Goal: Find specific page/section: Find specific page/section

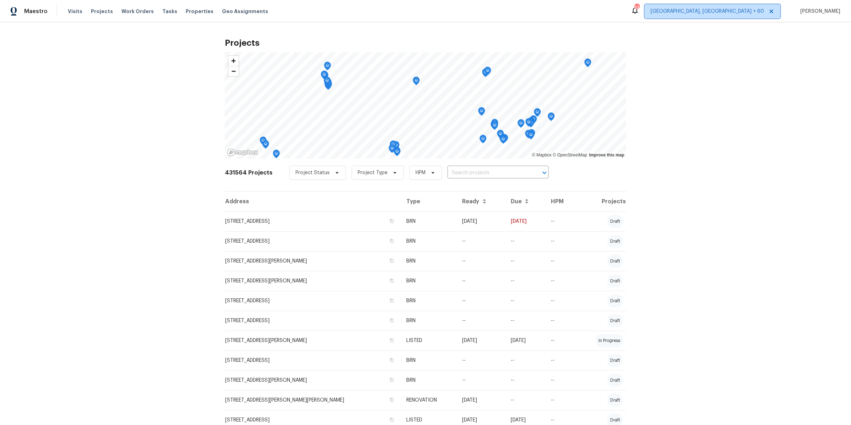
click at [750, 13] on span "[GEOGRAPHIC_DATA], [GEOGRAPHIC_DATA] + 60" at bounding box center [706, 11] width 113 height 7
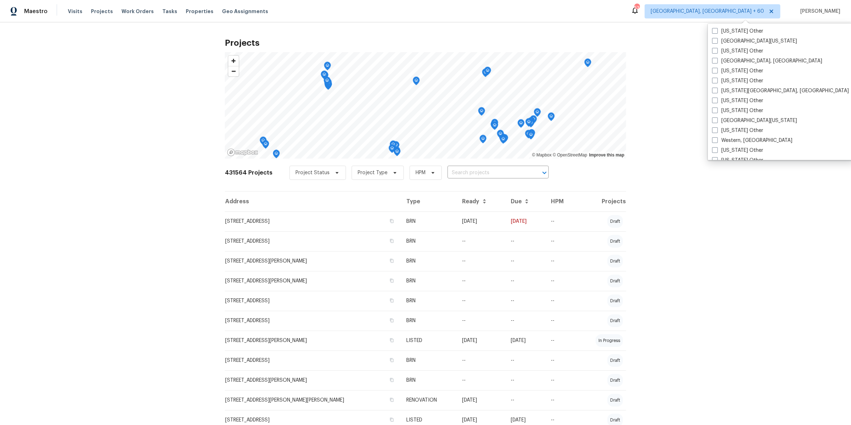
scroll to position [1071, 0]
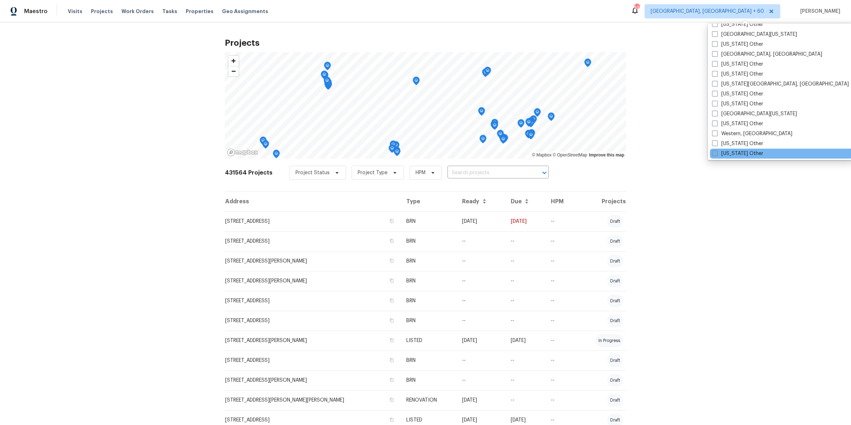
click at [731, 152] on label "[US_STATE] Other" at bounding box center [737, 153] width 51 height 7
click at [716, 152] on input "[US_STATE] Other" at bounding box center [714, 152] width 5 height 5
checkbox input "true"
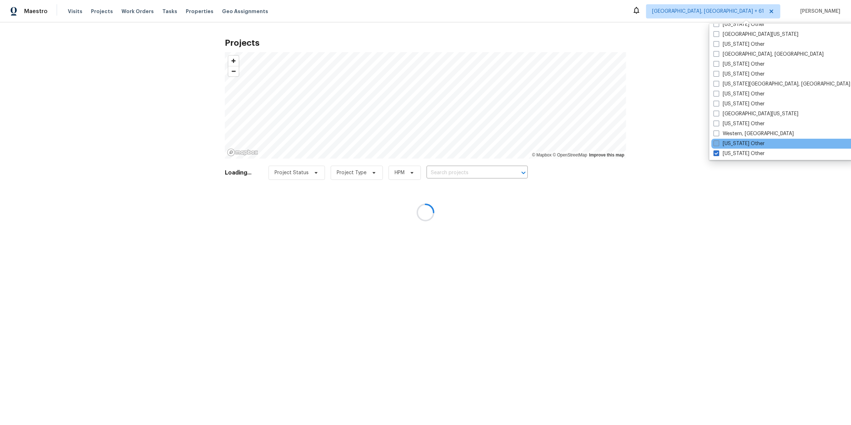
click at [728, 141] on label "[US_STATE] Other" at bounding box center [738, 143] width 51 height 7
click at [718, 141] on input "[US_STATE] Other" at bounding box center [715, 142] width 5 height 5
checkbox input "true"
click at [723, 132] on label "Western, [GEOGRAPHIC_DATA]" at bounding box center [752, 133] width 80 height 7
click at [717, 132] on input "Western, [GEOGRAPHIC_DATA]" at bounding box center [714, 132] width 5 height 5
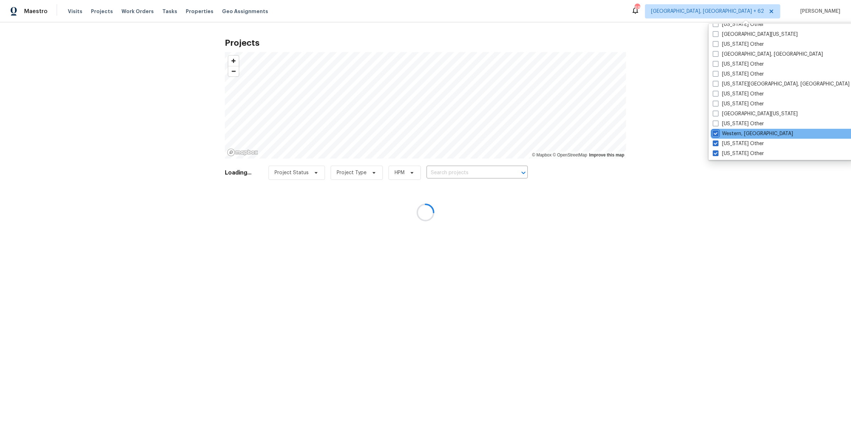
checkbox input "true"
click at [721, 122] on label "[US_STATE] Other" at bounding box center [737, 123] width 51 height 7
click at [717, 122] on input "[US_STATE] Other" at bounding box center [714, 122] width 5 height 5
checkbox input "true"
click at [721, 113] on label "[GEOGRAPHIC_DATA][US_STATE]" at bounding box center [754, 113] width 85 height 7
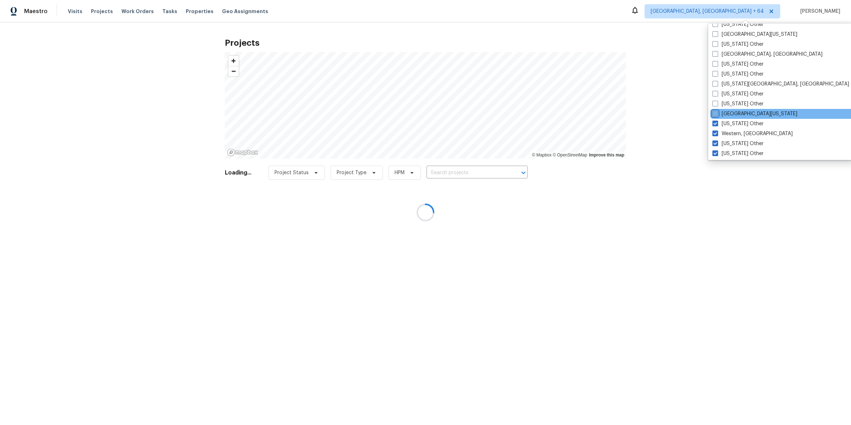
click at [717, 113] on input "[GEOGRAPHIC_DATA][US_STATE]" at bounding box center [714, 112] width 5 height 5
checkbox input "true"
click at [721, 101] on label "[US_STATE] Other" at bounding box center [737, 103] width 51 height 7
click at [717, 101] on input "[US_STATE] Other" at bounding box center [714, 102] width 5 height 5
checkbox input "true"
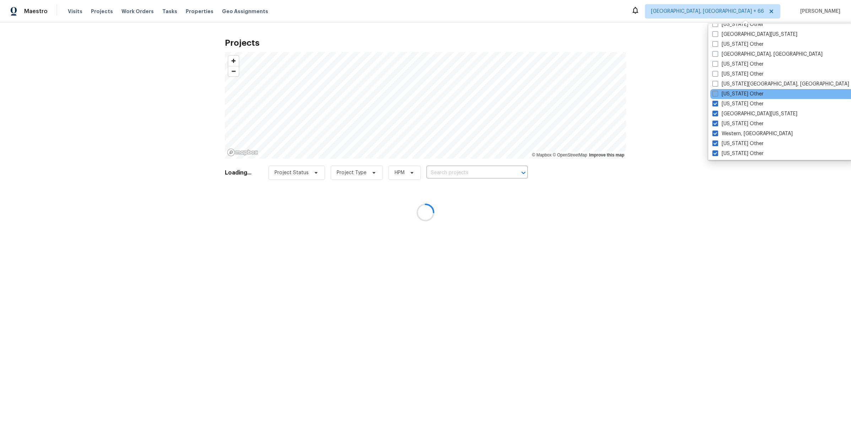
click at [721, 93] on label "[US_STATE] Other" at bounding box center [737, 94] width 51 height 7
click at [717, 93] on input "[US_STATE] Other" at bounding box center [714, 93] width 5 height 5
checkbox input "true"
click at [721, 81] on label "[US_STATE][GEOGRAPHIC_DATA], [GEOGRAPHIC_DATA]" at bounding box center [781, 84] width 137 height 7
click at [717, 81] on input "[US_STATE][GEOGRAPHIC_DATA], [GEOGRAPHIC_DATA]" at bounding box center [715, 83] width 5 height 5
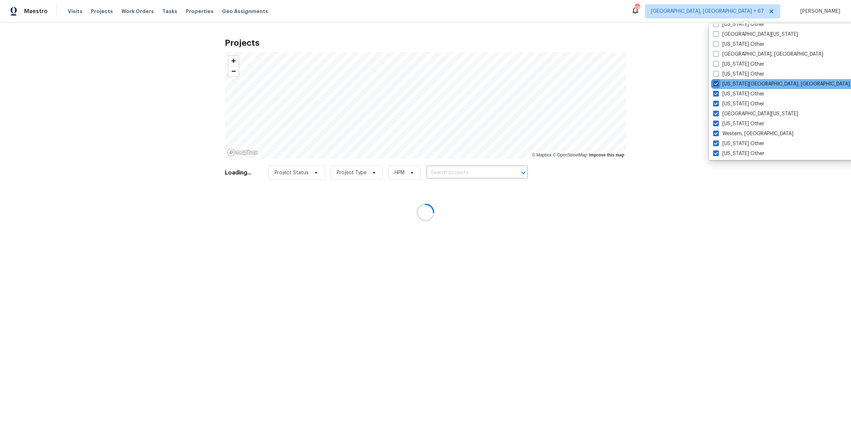
checkbox input "true"
click at [722, 71] on label "[US_STATE] Other" at bounding box center [737, 74] width 51 height 7
click at [717, 71] on input "[US_STATE] Other" at bounding box center [714, 73] width 5 height 5
checkbox input "true"
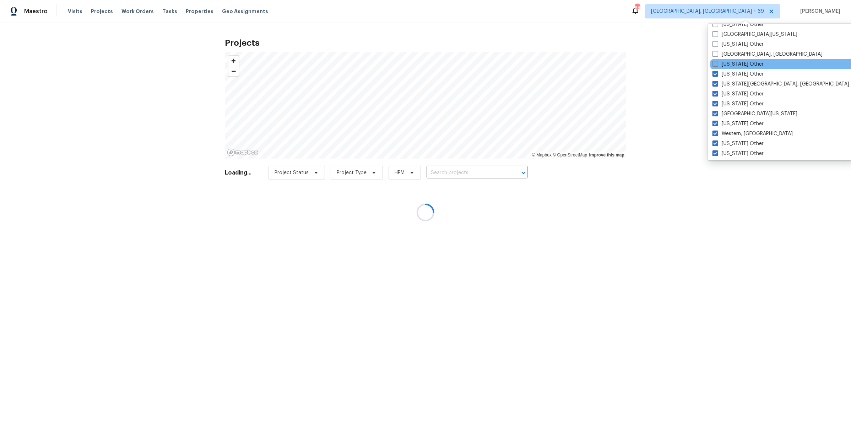
click at [725, 61] on label "[US_STATE] Other" at bounding box center [737, 64] width 51 height 7
click at [717, 61] on input "[US_STATE] Other" at bounding box center [714, 63] width 5 height 5
checkbox input "true"
click at [727, 54] on label "[GEOGRAPHIC_DATA], [GEOGRAPHIC_DATA]" at bounding box center [767, 54] width 110 height 7
click at [717, 54] on input "[GEOGRAPHIC_DATA], [GEOGRAPHIC_DATA]" at bounding box center [714, 53] width 5 height 5
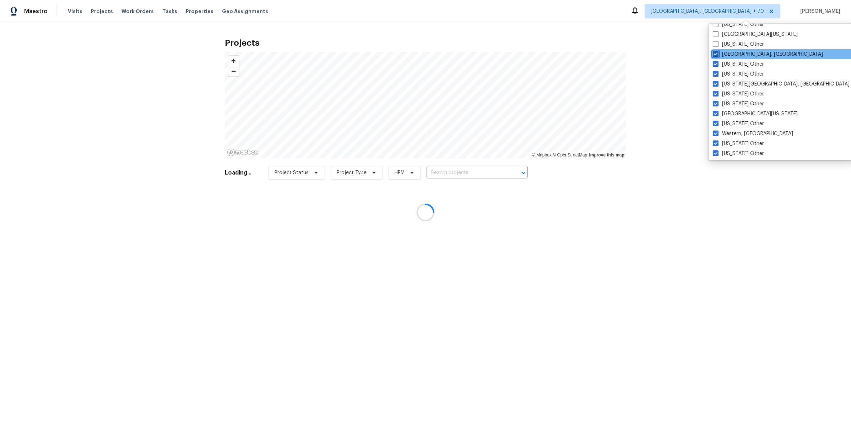
checkbox input "true"
click at [728, 43] on label "[US_STATE] Other" at bounding box center [739, 44] width 51 height 7
click at [718, 43] on input "[US_STATE] Other" at bounding box center [716, 43] width 5 height 5
checkbox input "true"
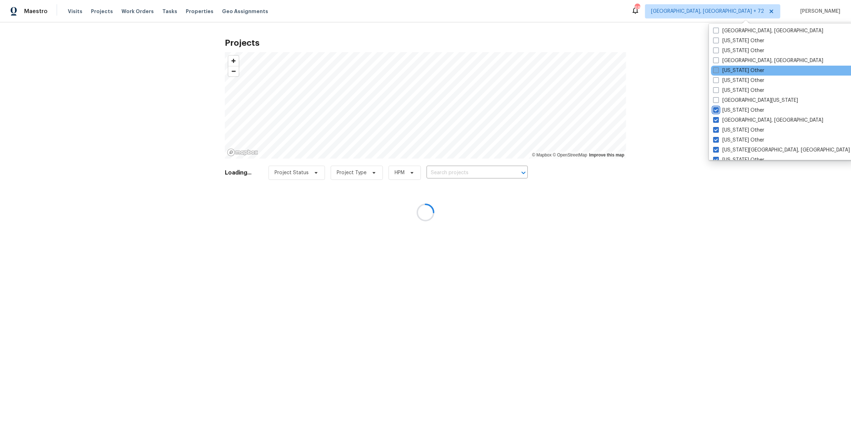
scroll to position [991, 0]
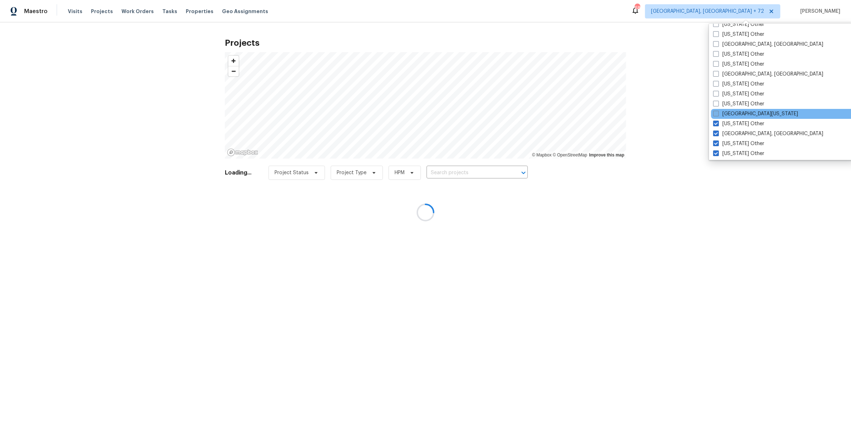
click at [735, 115] on label "[GEOGRAPHIC_DATA][US_STATE]" at bounding box center [755, 113] width 85 height 7
click at [717, 115] on input "[GEOGRAPHIC_DATA][US_STATE]" at bounding box center [715, 112] width 5 height 5
checkbox input "true"
click at [734, 104] on label "[US_STATE] Other" at bounding box center [738, 103] width 51 height 7
click at [717, 104] on input "[US_STATE] Other" at bounding box center [715, 102] width 5 height 5
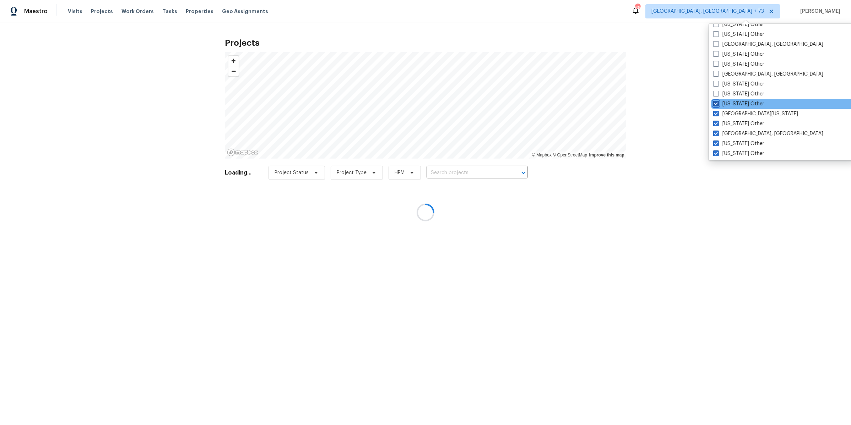
checkbox input "true"
click at [734, 95] on label "[US_STATE] Other" at bounding box center [738, 94] width 51 height 7
click at [718, 95] on input "[US_STATE] Other" at bounding box center [715, 93] width 5 height 5
checkbox input "true"
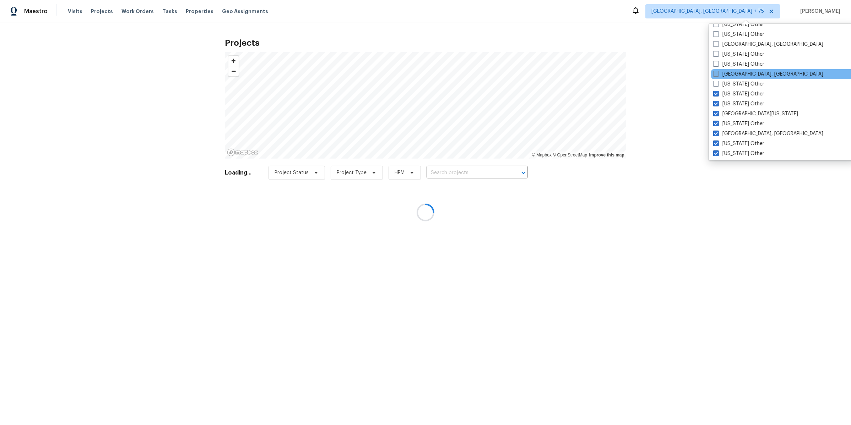
drag, startPoint x: 734, startPoint y: 81, endPoint x: 734, endPoint y: 71, distance: 10.3
click at [734, 81] on label "[US_STATE] Other" at bounding box center [738, 84] width 51 height 7
click at [717, 81] on input "[US_STATE] Other" at bounding box center [715, 83] width 5 height 5
checkbox input "true"
click at [734, 71] on label "[GEOGRAPHIC_DATA], [GEOGRAPHIC_DATA]" at bounding box center [768, 74] width 110 height 7
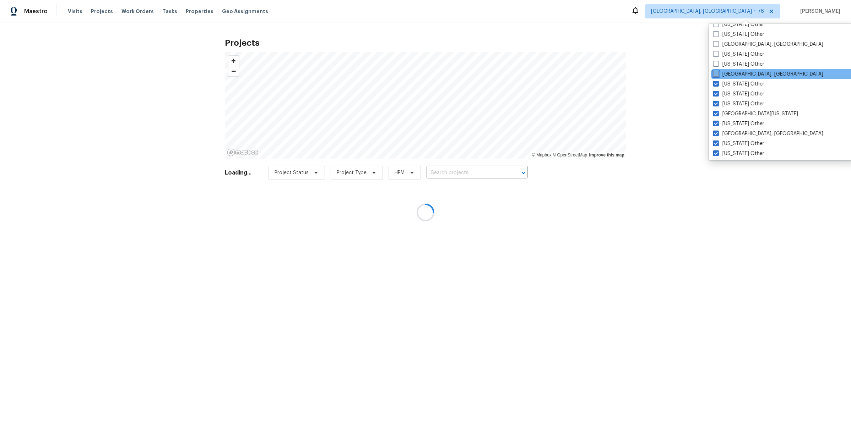
click at [717, 71] on input "[GEOGRAPHIC_DATA], [GEOGRAPHIC_DATA]" at bounding box center [715, 73] width 5 height 5
checkbox input "true"
click at [734, 61] on label "[US_STATE] Other" at bounding box center [738, 64] width 51 height 7
click at [718, 61] on input "[US_STATE] Other" at bounding box center [715, 63] width 5 height 5
checkbox input "true"
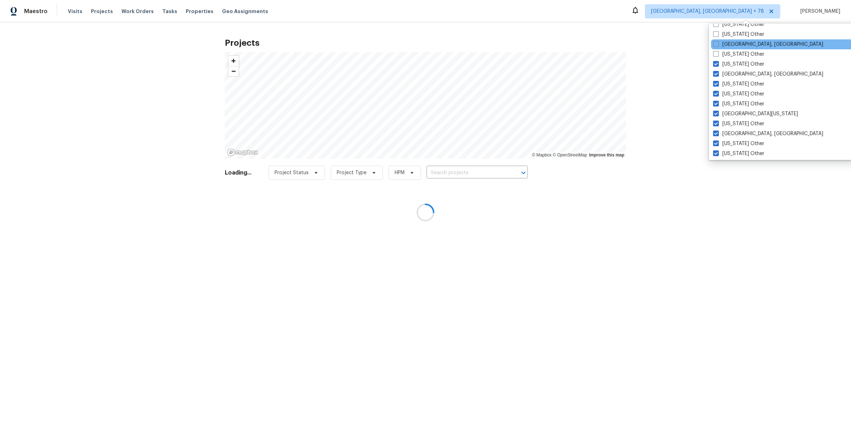
drag, startPoint x: 733, startPoint y: 53, endPoint x: 733, endPoint y: 48, distance: 5.7
click at [733, 53] on label "[US_STATE] Other" at bounding box center [738, 54] width 51 height 7
click at [717, 53] on input "[US_STATE] Other" at bounding box center [715, 53] width 5 height 5
checkbox input "true"
click at [732, 44] on label "[GEOGRAPHIC_DATA], [GEOGRAPHIC_DATA]" at bounding box center [768, 44] width 110 height 7
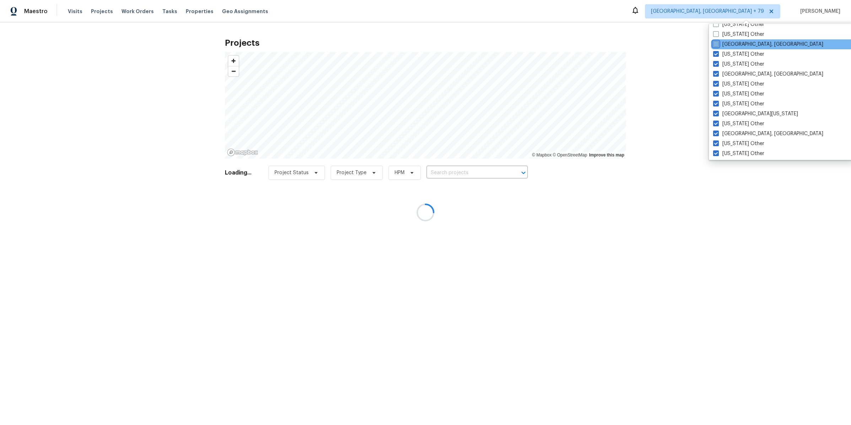
click at [717, 44] on input "[GEOGRAPHIC_DATA], [GEOGRAPHIC_DATA]" at bounding box center [715, 43] width 5 height 5
checkbox input "true"
click at [732, 33] on label "[US_STATE] Other" at bounding box center [737, 34] width 51 height 7
click at [717, 33] on input "[US_STATE] Other" at bounding box center [714, 33] width 5 height 5
checkbox input "true"
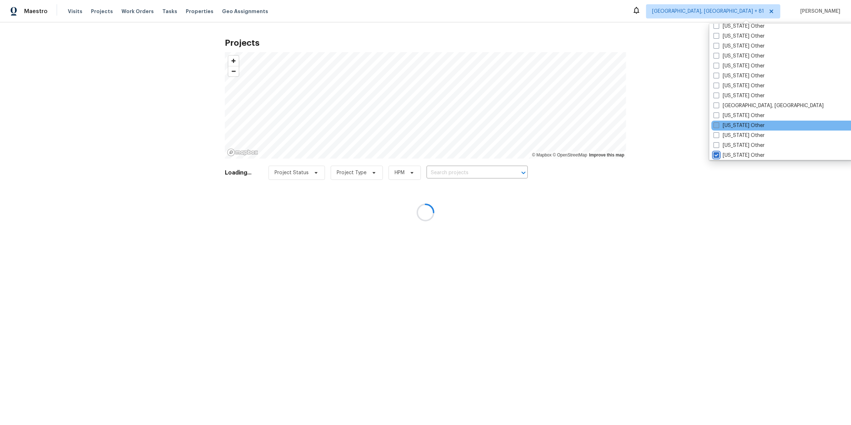
scroll to position [879, 0]
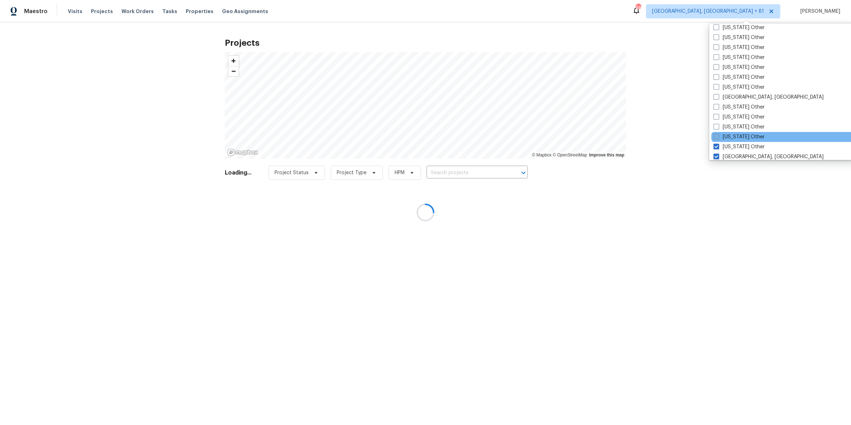
click at [742, 135] on label "[US_STATE] Other" at bounding box center [738, 136] width 51 height 7
click at [718, 135] on input "[US_STATE] Other" at bounding box center [715, 135] width 5 height 5
checkbox input "true"
click at [736, 124] on label "[US_STATE] Other" at bounding box center [737, 127] width 51 height 7
click at [717, 124] on input "[US_STATE] Other" at bounding box center [714, 126] width 5 height 5
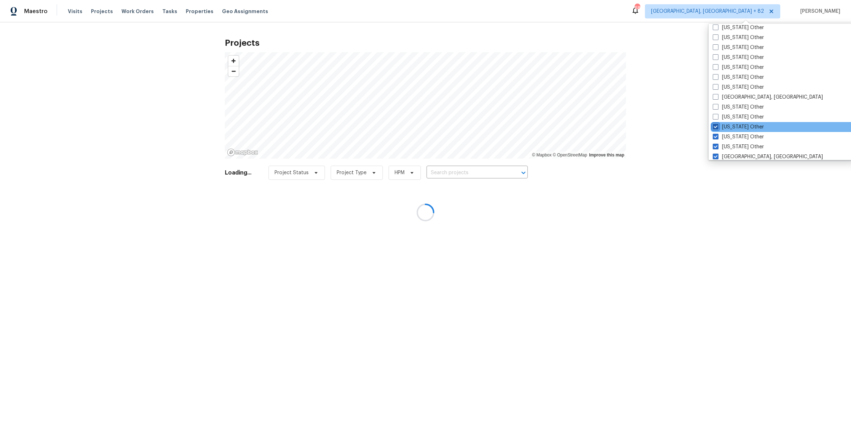
checkbox input "true"
click at [737, 115] on label "[US_STATE] Other" at bounding box center [737, 117] width 51 height 7
click at [717, 115] on input "[US_STATE] Other" at bounding box center [714, 116] width 5 height 5
checkbox input "true"
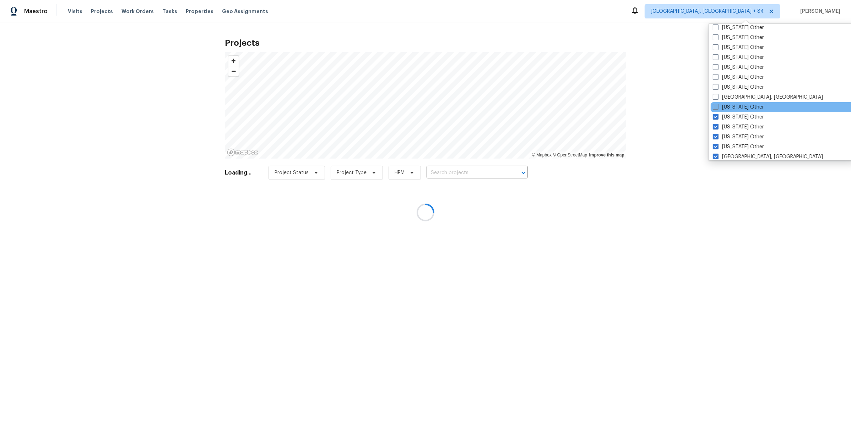
click at [737, 104] on label "[US_STATE] Other" at bounding box center [737, 107] width 51 height 7
click at [717, 104] on input "[US_STATE] Other" at bounding box center [714, 106] width 5 height 5
checkbox input "true"
click at [735, 97] on label "[GEOGRAPHIC_DATA], [GEOGRAPHIC_DATA]" at bounding box center [767, 97] width 110 height 7
click at [717, 97] on input "[GEOGRAPHIC_DATA], [GEOGRAPHIC_DATA]" at bounding box center [714, 96] width 5 height 5
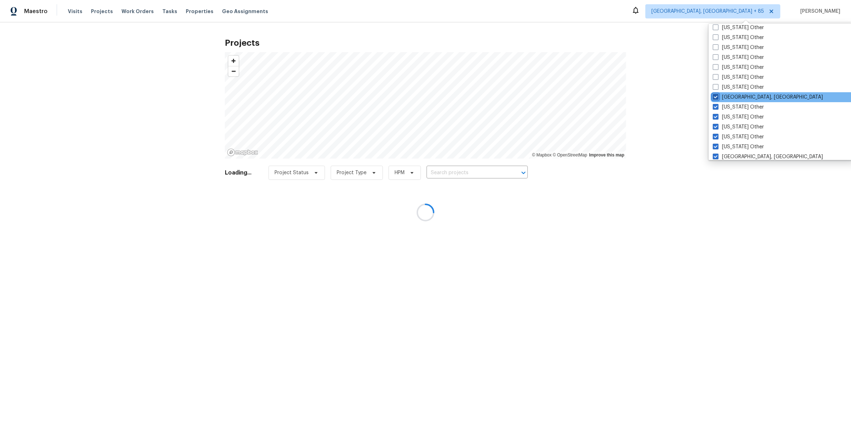
checkbox input "true"
click at [731, 87] on label "[US_STATE] Other" at bounding box center [737, 87] width 51 height 7
click at [717, 87] on input "[US_STATE] Other" at bounding box center [714, 86] width 5 height 5
checkbox input "true"
click at [731, 78] on label "[US_STATE] Other" at bounding box center [738, 77] width 51 height 7
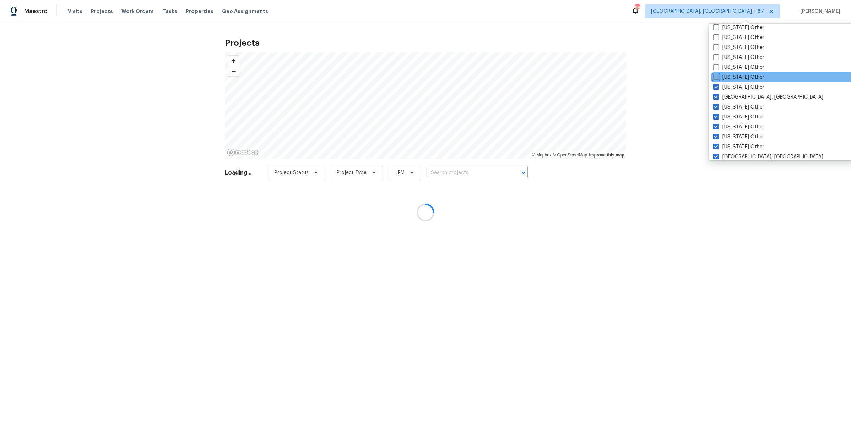
click at [717, 78] on input "[US_STATE] Other" at bounding box center [715, 76] width 5 height 5
checkbox input "true"
click at [731, 66] on label "[US_STATE] Other" at bounding box center [737, 67] width 51 height 7
click at [717, 66] on input "[US_STATE] Other" at bounding box center [714, 66] width 5 height 5
checkbox input "true"
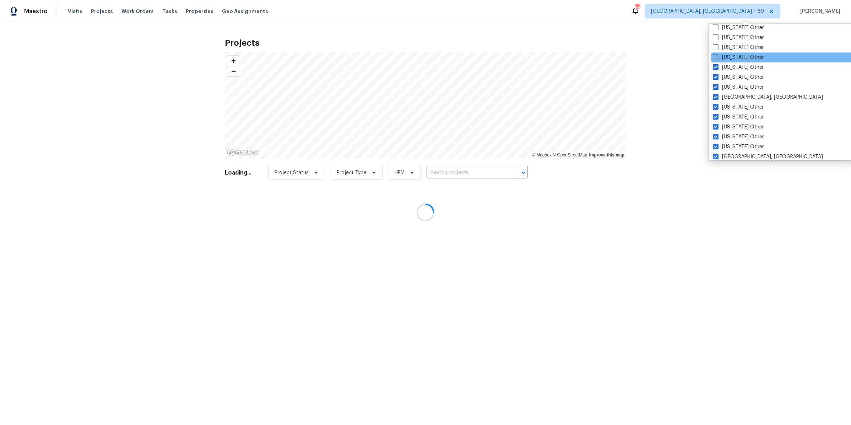
click at [732, 56] on label "[US_STATE] Other" at bounding box center [737, 57] width 51 height 7
click at [717, 56] on input "[US_STATE] Other" at bounding box center [714, 56] width 5 height 5
checkbox input "true"
click at [732, 44] on label "[US_STATE] Other" at bounding box center [737, 47] width 51 height 7
click at [716, 44] on input "[US_STATE] Other" at bounding box center [714, 46] width 5 height 5
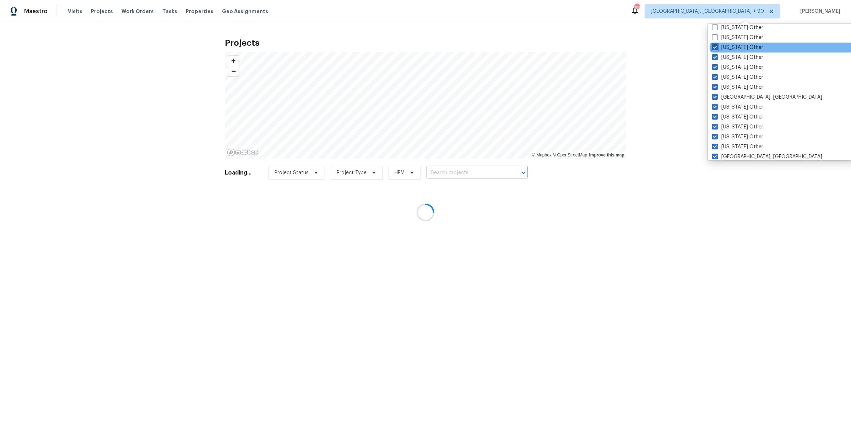
checkbox input "true"
click at [732, 34] on label "[US_STATE] Other" at bounding box center [738, 37] width 51 height 7
click at [718, 34] on input "[US_STATE] Other" at bounding box center [715, 36] width 5 height 5
checkbox input "true"
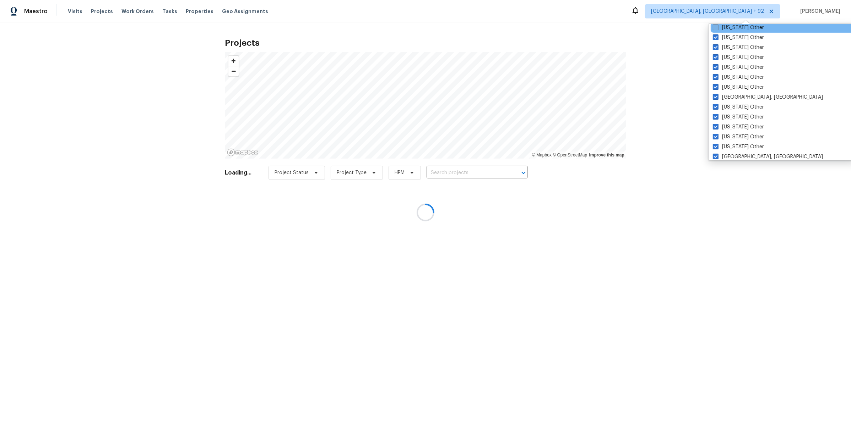
click at [733, 26] on label "[US_STATE] Other" at bounding box center [737, 27] width 51 height 7
click at [717, 26] on input "[US_STATE] Other" at bounding box center [714, 26] width 5 height 5
checkbox input "true"
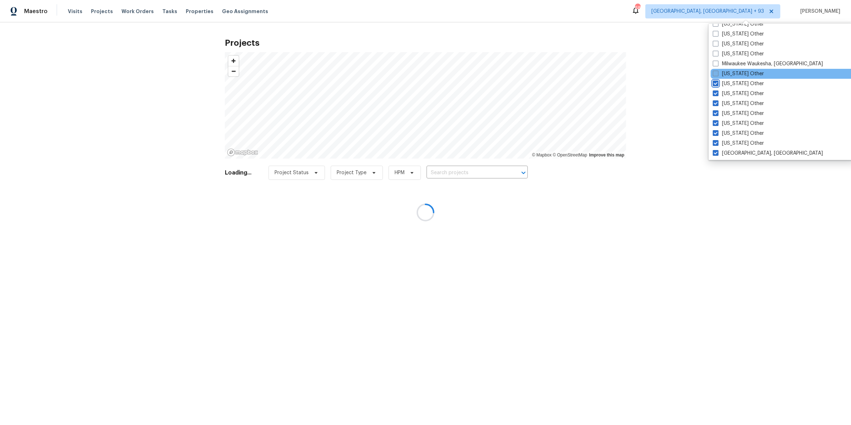
scroll to position [817, 0]
click at [740, 76] on label "[US_STATE] Other" at bounding box center [737, 79] width 51 height 7
click at [717, 76] on input "[US_STATE] Other" at bounding box center [714, 78] width 5 height 5
checkbox input "true"
click at [740, 67] on label "Milwaukee Waukesha, [GEOGRAPHIC_DATA]" at bounding box center [767, 69] width 110 height 7
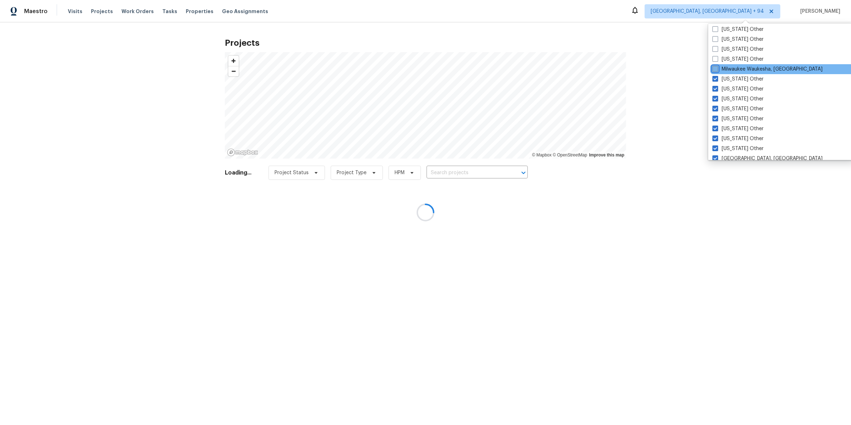
click at [717, 67] on input "Milwaukee Waukesha, [GEOGRAPHIC_DATA]" at bounding box center [714, 68] width 5 height 5
checkbox input "true"
click at [738, 60] on label "[US_STATE] Other" at bounding box center [737, 59] width 51 height 7
click at [717, 60] on input "[US_STATE] Other" at bounding box center [714, 58] width 5 height 5
checkbox input "true"
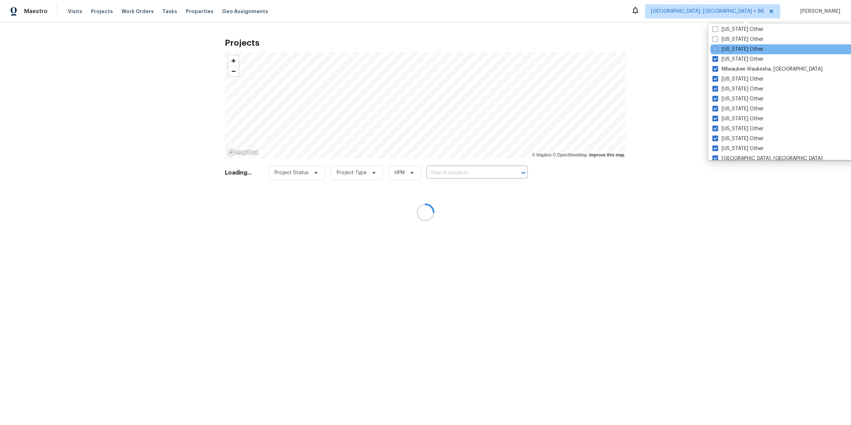
drag, startPoint x: 737, startPoint y: 49, endPoint x: 737, endPoint y: 44, distance: 5.3
click at [737, 49] on label "[US_STATE] Other" at bounding box center [737, 49] width 51 height 7
click at [717, 49] on input "[US_STATE] Other" at bounding box center [714, 48] width 5 height 5
checkbox input "true"
drag, startPoint x: 736, startPoint y: 37, endPoint x: 736, endPoint y: 32, distance: 5.7
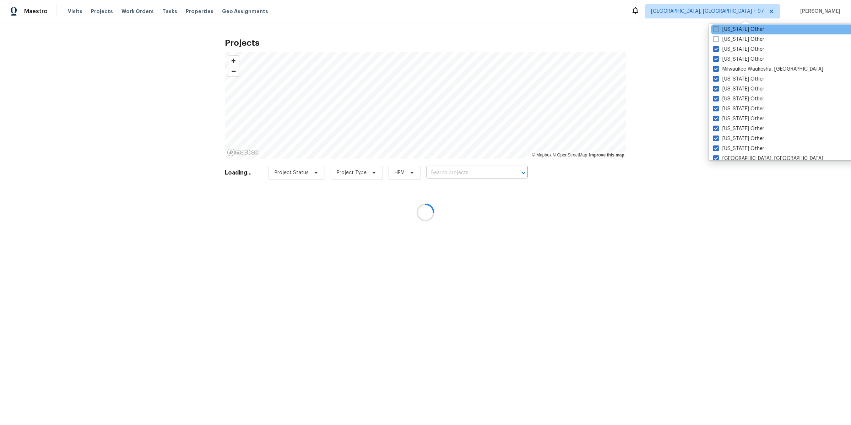
click at [736, 37] on label "[US_STATE] Other" at bounding box center [738, 39] width 51 height 7
click at [717, 37] on input "[US_STATE] Other" at bounding box center [715, 38] width 5 height 5
checkbox input "true"
click at [735, 30] on label "[US_STATE] Other" at bounding box center [737, 29] width 51 height 7
click at [717, 30] on input "[US_STATE] Other" at bounding box center [714, 28] width 5 height 5
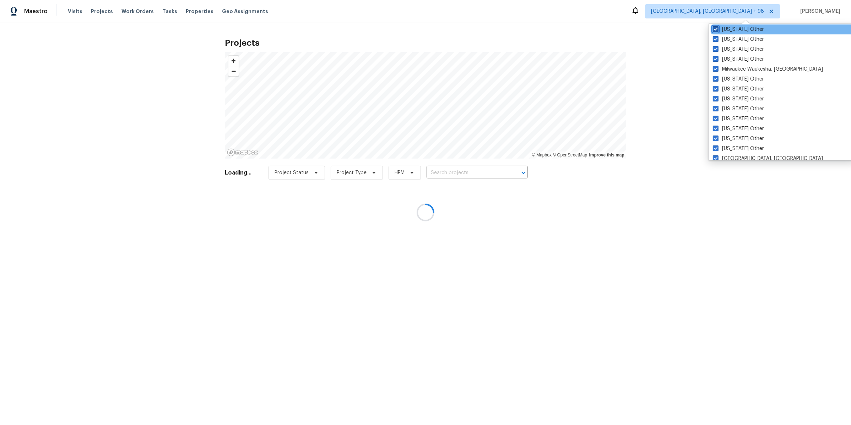
checkbox input "true"
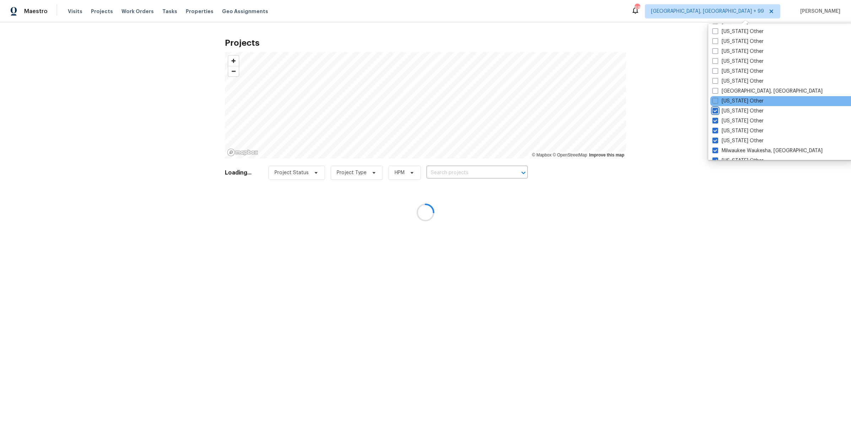
scroll to position [734, 0]
click at [744, 105] on label "[US_STATE] Other" at bounding box center [737, 102] width 51 height 7
click at [717, 104] on input "[US_STATE] Other" at bounding box center [714, 101] width 5 height 5
checkbox input "true"
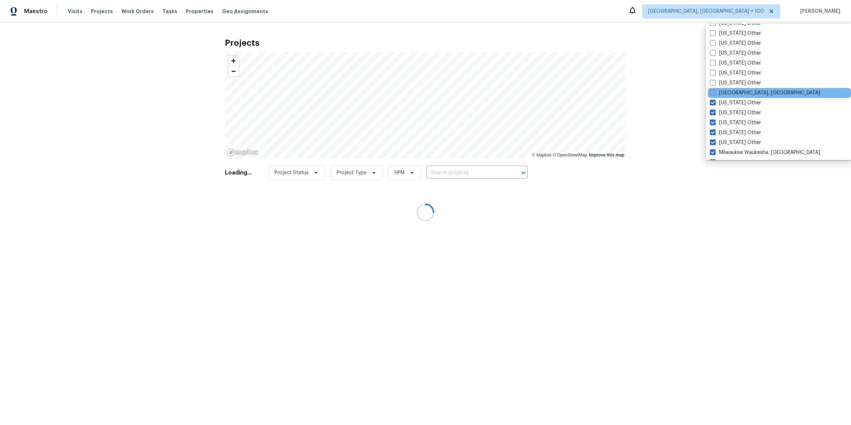
click at [743, 93] on label "[GEOGRAPHIC_DATA], [GEOGRAPHIC_DATA]" at bounding box center [765, 92] width 110 height 7
click at [714, 93] on input "[GEOGRAPHIC_DATA], [GEOGRAPHIC_DATA]" at bounding box center [712, 91] width 5 height 5
checkbox input "true"
click at [740, 83] on label "[US_STATE] Other" at bounding box center [736, 83] width 51 height 7
click at [716, 83] on input "[US_STATE] Other" at bounding box center [713, 82] width 5 height 5
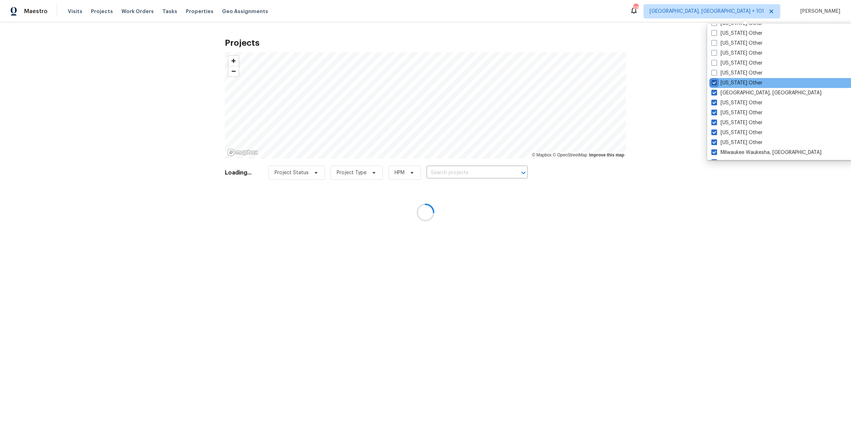
checkbox input "true"
click at [738, 71] on label "[US_STATE] Other" at bounding box center [735, 73] width 51 height 7
click at [715, 71] on input "[US_STATE] Other" at bounding box center [712, 72] width 5 height 5
checkbox input "true"
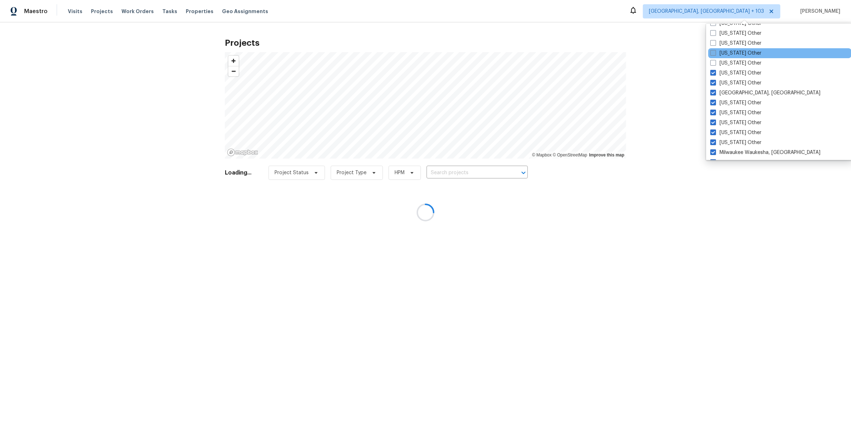
drag, startPoint x: 737, startPoint y: 61, endPoint x: 736, endPoint y: 51, distance: 10.0
click at [737, 61] on label "[US_STATE] Other" at bounding box center [735, 63] width 51 height 7
click at [715, 61] on input "[US_STATE] Other" at bounding box center [712, 62] width 5 height 5
checkbox input "true"
click at [736, 50] on label "[US_STATE] Other" at bounding box center [735, 53] width 51 height 7
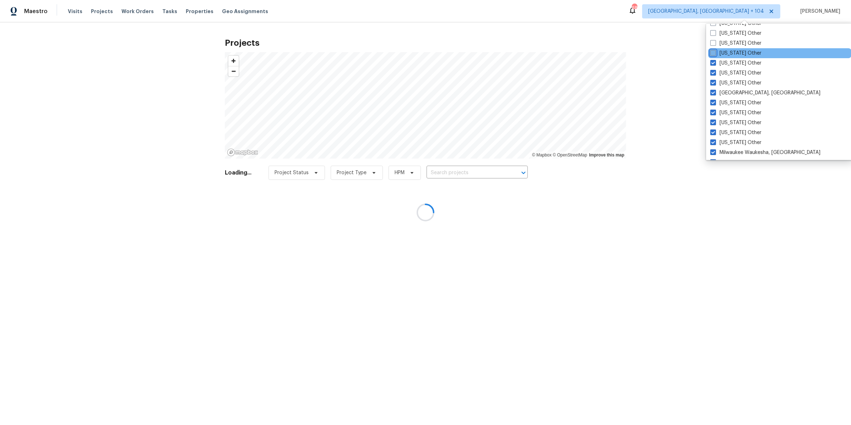
click at [715, 50] on input "[US_STATE] Other" at bounding box center [712, 52] width 5 height 5
checkbox input "true"
click at [735, 43] on label "[US_STATE] Other" at bounding box center [735, 43] width 51 height 7
click at [715, 43] on input "[US_STATE] Other" at bounding box center [712, 42] width 5 height 5
checkbox input "true"
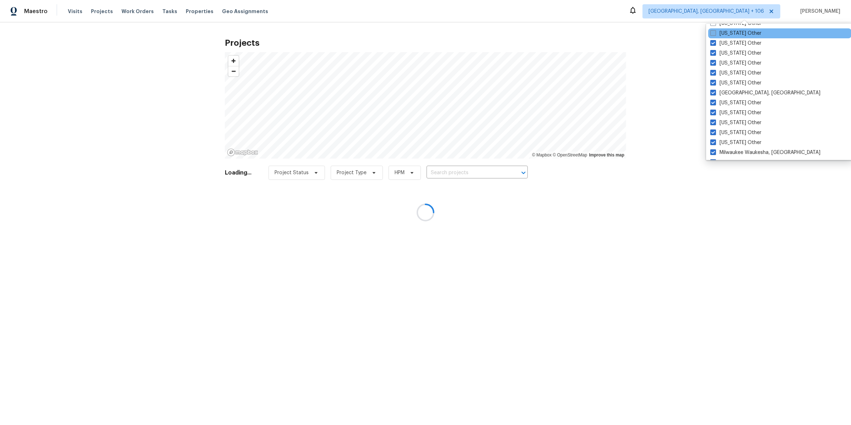
click at [733, 33] on label "[US_STATE] Other" at bounding box center [735, 33] width 51 height 7
click at [715, 33] on input "[US_STATE] Other" at bounding box center [712, 32] width 5 height 5
checkbox input "true"
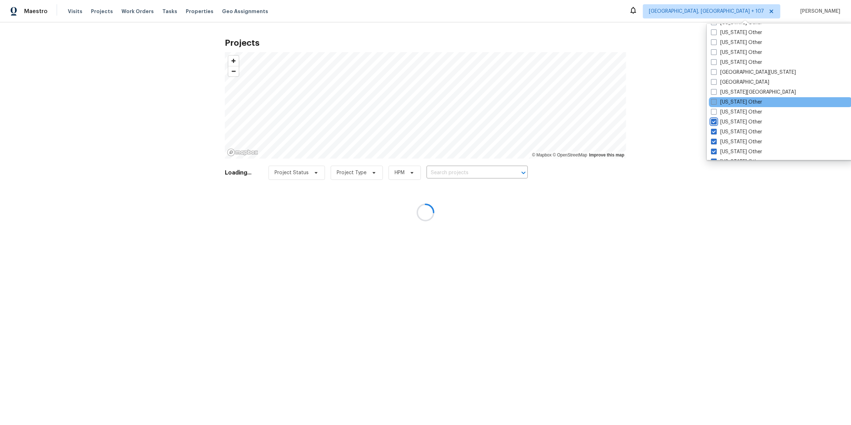
scroll to position [628, 0]
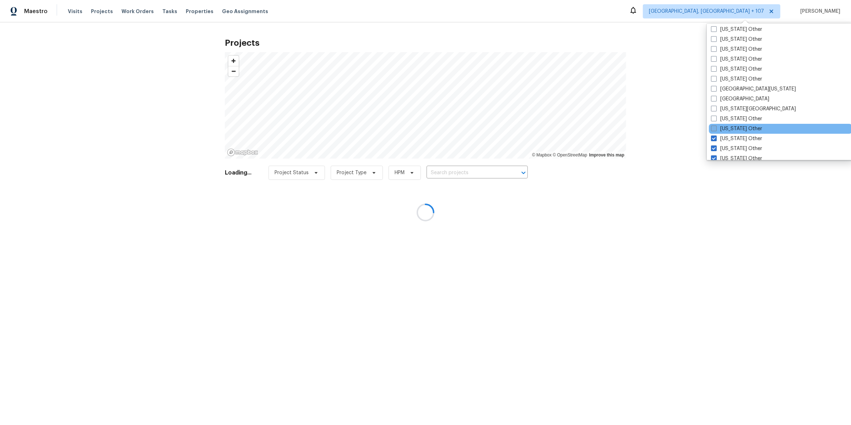
click at [739, 129] on label "[US_STATE] Other" at bounding box center [736, 128] width 51 height 7
click at [715, 129] on input "[US_STATE] Other" at bounding box center [713, 127] width 5 height 5
checkbox input "true"
click at [738, 114] on div "[US_STATE] Other" at bounding box center [779, 119] width 143 height 10
click at [738, 116] on label "[US_STATE] Other" at bounding box center [735, 118] width 51 height 7
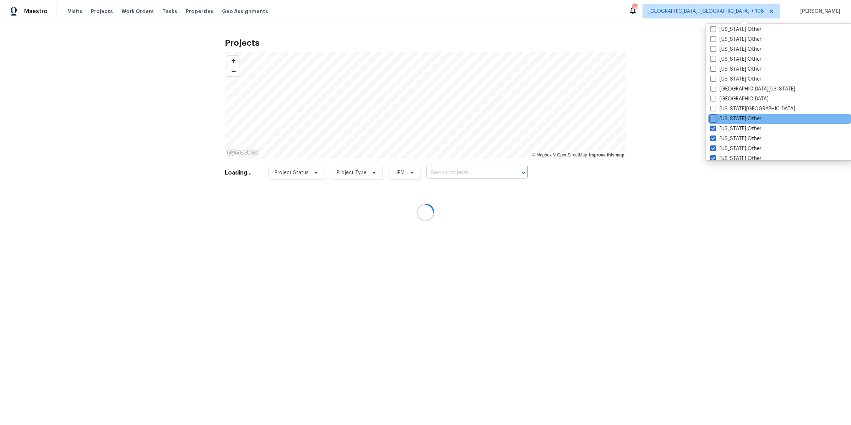
click at [715, 116] on input "[US_STATE] Other" at bounding box center [712, 117] width 5 height 5
checkbox input "true"
click at [736, 107] on label "[US_STATE][GEOGRAPHIC_DATA]" at bounding box center [752, 108] width 85 height 7
click at [715, 107] on input "[US_STATE][GEOGRAPHIC_DATA]" at bounding box center [712, 107] width 5 height 5
checkbox input "true"
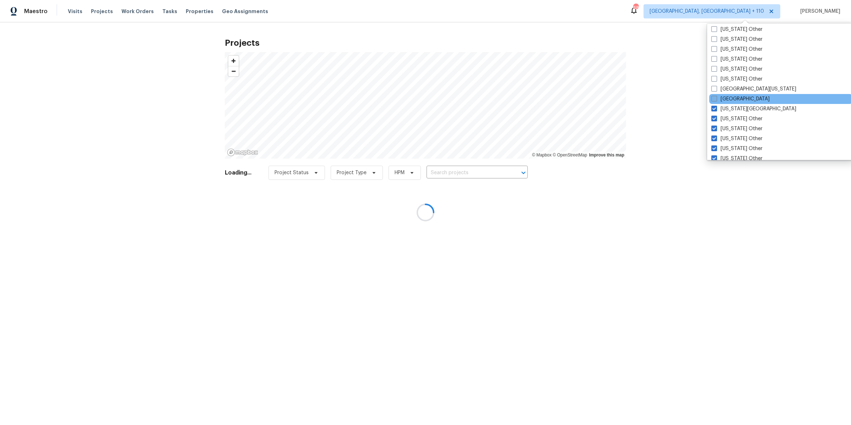
click at [728, 98] on label "[GEOGRAPHIC_DATA]" at bounding box center [740, 98] width 58 height 7
click at [716, 98] on input "[GEOGRAPHIC_DATA]" at bounding box center [713, 97] width 5 height 5
checkbox input "true"
click at [729, 84] on div "[GEOGRAPHIC_DATA][US_STATE]" at bounding box center [781, 89] width 143 height 10
click at [731, 86] on label "[GEOGRAPHIC_DATA][US_STATE]" at bounding box center [754, 89] width 85 height 7
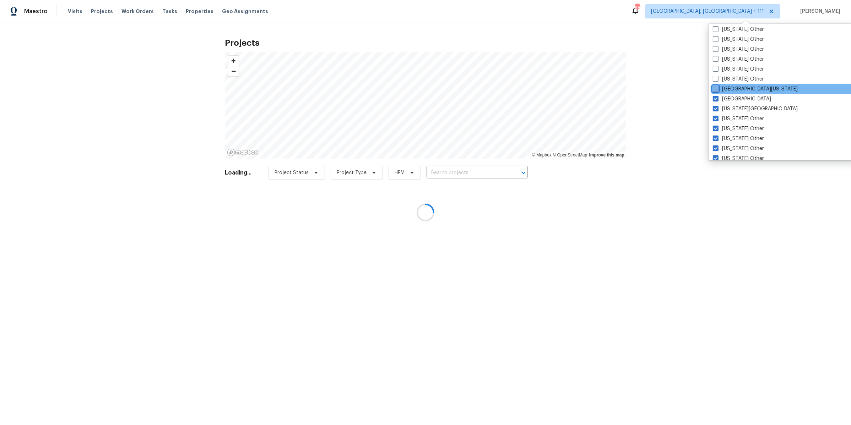
click at [717, 86] on input "[GEOGRAPHIC_DATA][US_STATE]" at bounding box center [714, 88] width 5 height 5
checkbox input "true"
click at [732, 78] on label "[US_STATE] Other" at bounding box center [737, 79] width 51 height 7
click at [716, 78] on input "[US_STATE] Other" at bounding box center [714, 78] width 5 height 5
checkbox input "true"
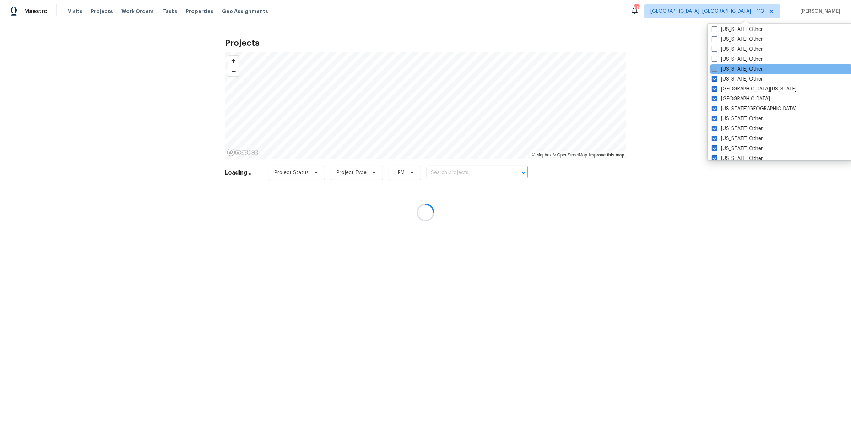
click at [733, 67] on label "[US_STATE] Other" at bounding box center [736, 69] width 51 height 7
click at [716, 67] on input "[US_STATE] Other" at bounding box center [713, 68] width 5 height 5
checkbox input "true"
click at [735, 57] on label "[US_STATE] Other" at bounding box center [736, 59] width 51 height 7
click at [716, 57] on input "[US_STATE] Other" at bounding box center [713, 58] width 5 height 5
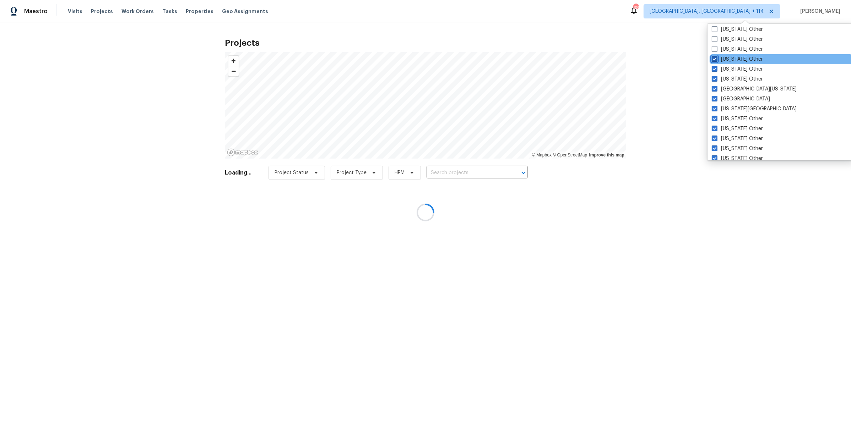
checkbox input "true"
drag, startPoint x: 733, startPoint y: 50, endPoint x: 733, endPoint y: 45, distance: 5.0
click at [733, 50] on label "[US_STATE] Other" at bounding box center [736, 49] width 51 height 7
click at [716, 50] on input "[US_STATE] Other" at bounding box center [713, 48] width 5 height 5
checkbox input "true"
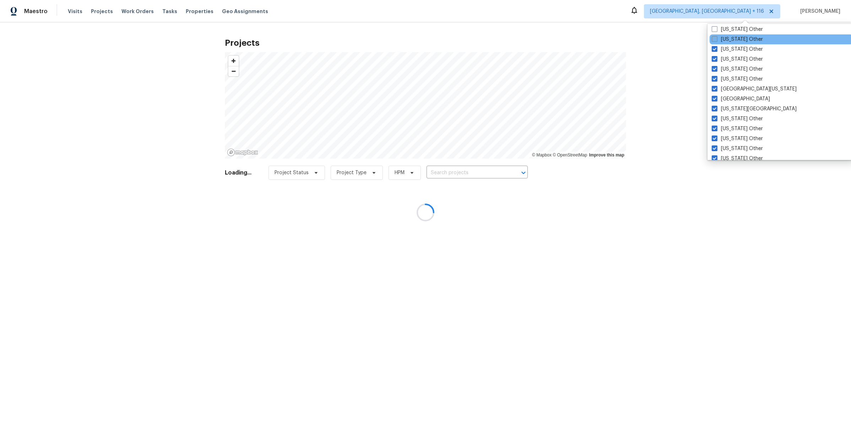
drag, startPoint x: 732, startPoint y: 40, endPoint x: 732, endPoint y: 35, distance: 5.7
click at [732, 40] on label "[US_STATE] Other" at bounding box center [736, 39] width 51 height 7
click at [716, 40] on input "[US_STATE] Other" at bounding box center [713, 38] width 5 height 5
checkbox input "true"
click at [732, 31] on label "[US_STATE] Other" at bounding box center [737, 29] width 51 height 7
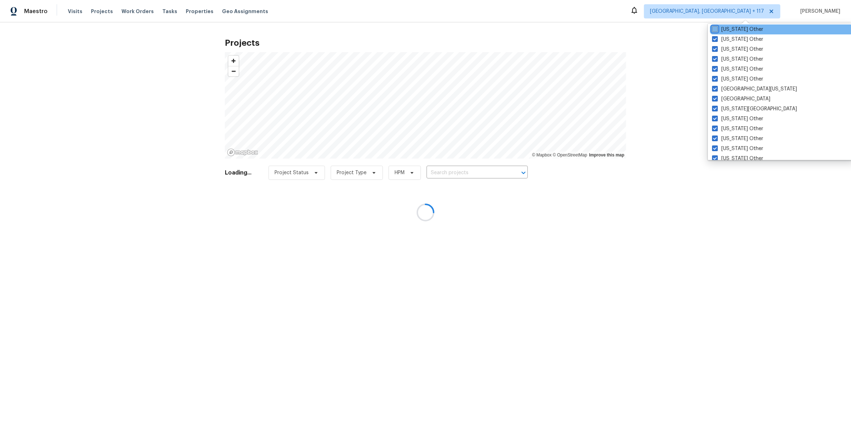
click at [716, 31] on input "[US_STATE] Other" at bounding box center [714, 28] width 5 height 5
checkbox input "true"
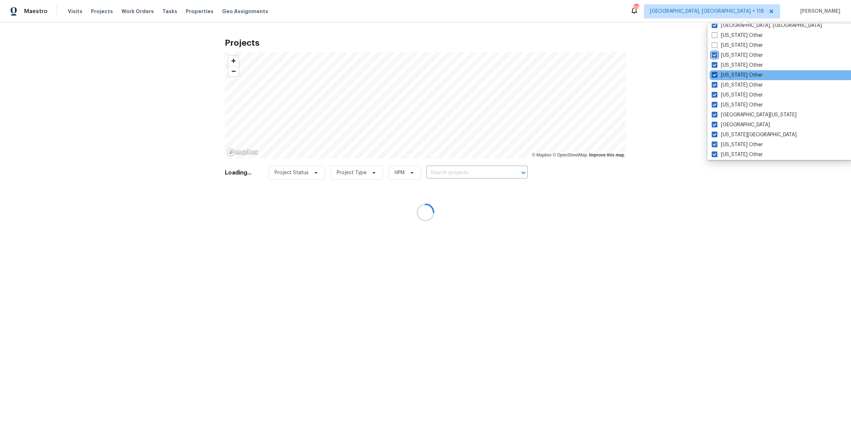
scroll to position [600, 0]
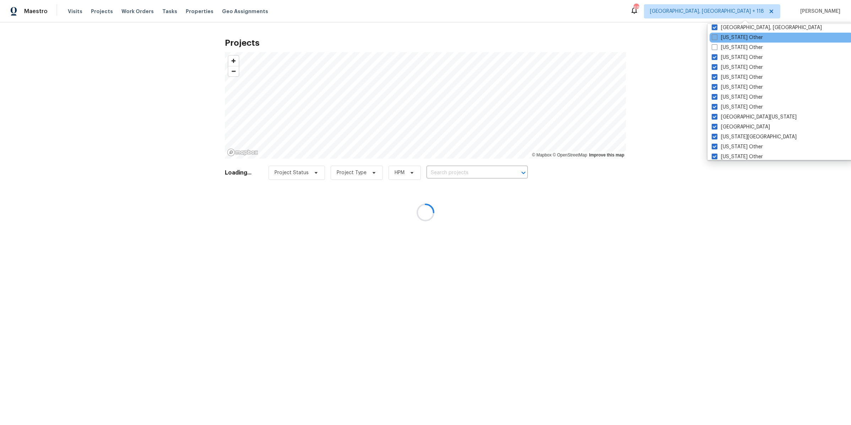
drag, startPoint x: 742, startPoint y: 48, endPoint x: 740, endPoint y: 40, distance: 8.3
click at [741, 48] on label "[US_STATE] Other" at bounding box center [736, 47] width 51 height 7
click at [716, 48] on input "[US_STATE] Other" at bounding box center [713, 46] width 5 height 5
checkbox input "true"
click at [740, 38] on label "[US_STATE] Other" at bounding box center [736, 37] width 51 height 7
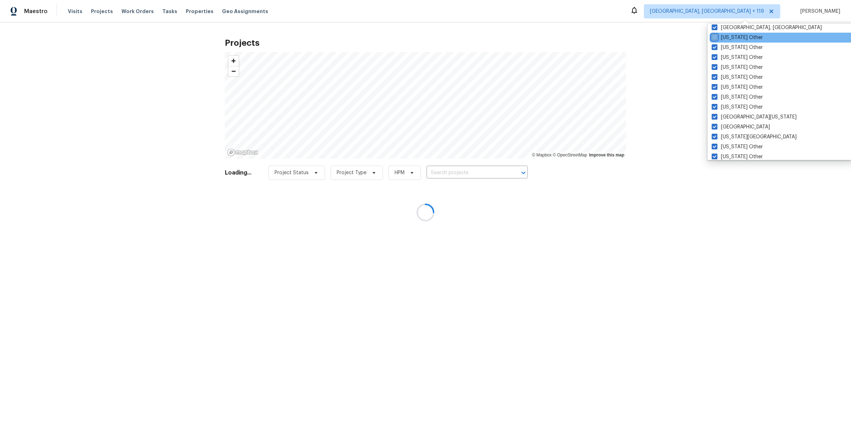
click at [716, 38] on input "[US_STATE] Other" at bounding box center [713, 36] width 5 height 5
checkbox input "true"
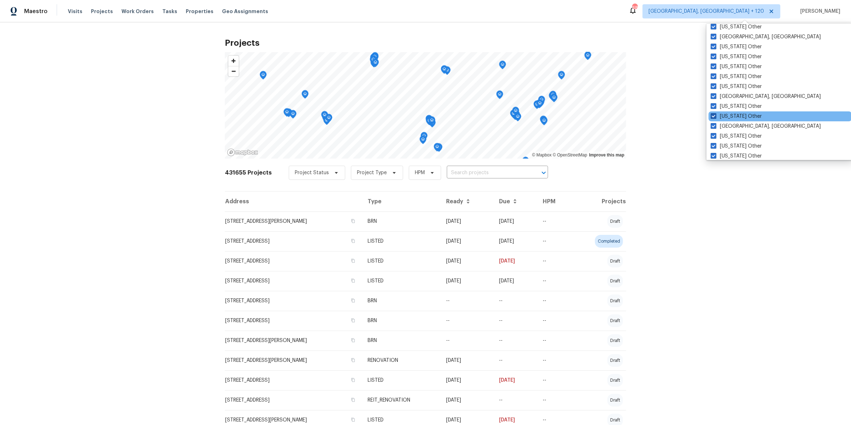
scroll to position [945, 0]
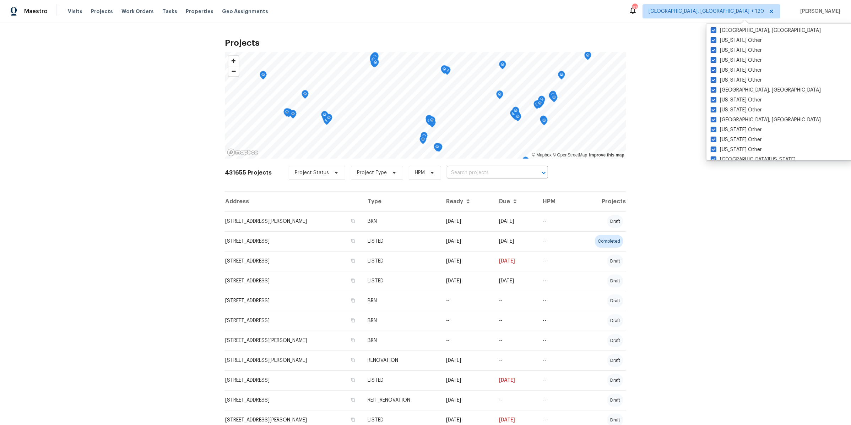
click at [660, 119] on div "Projects © Mapbox © OpenStreetMap Improve this map 431655 Projects Project Stat…" at bounding box center [425, 223] width 851 height 403
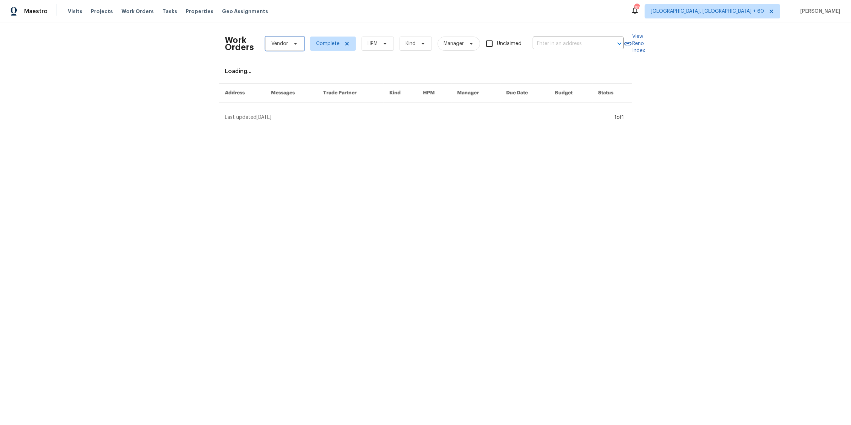
click at [282, 44] on span "Vendor" at bounding box center [279, 43] width 17 height 7
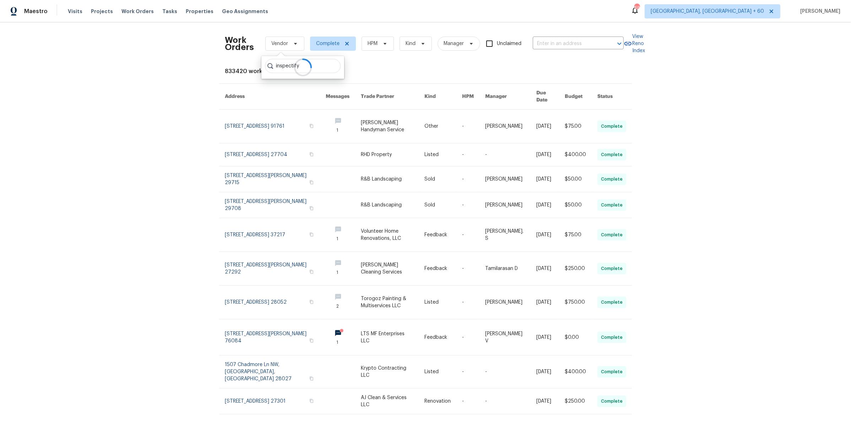
type input "inspectify"
